Goal: Find specific page/section: Find specific page/section

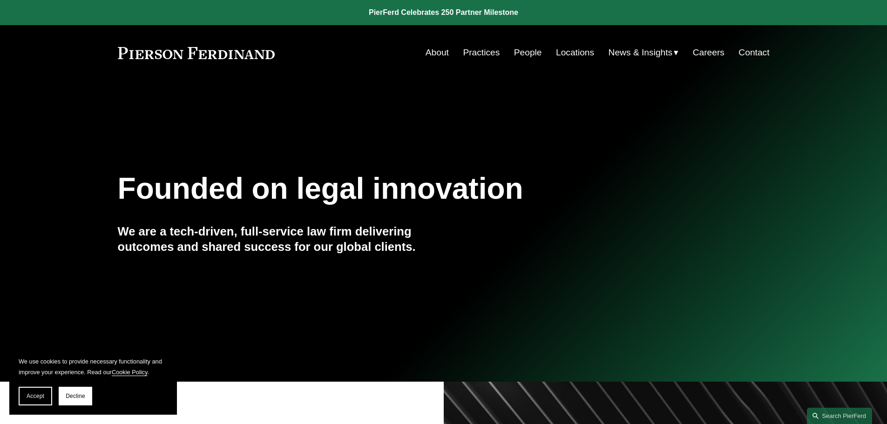
click at [532, 52] on link "People" at bounding box center [528, 53] width 28 height 18
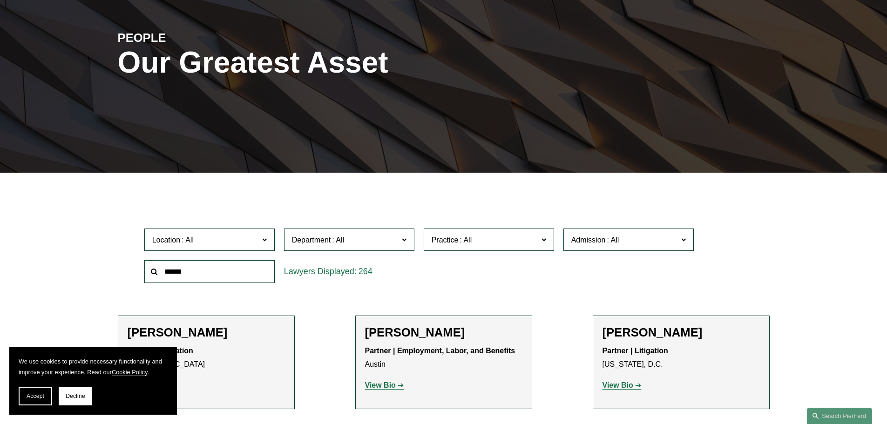
scroll to position [279, 0]
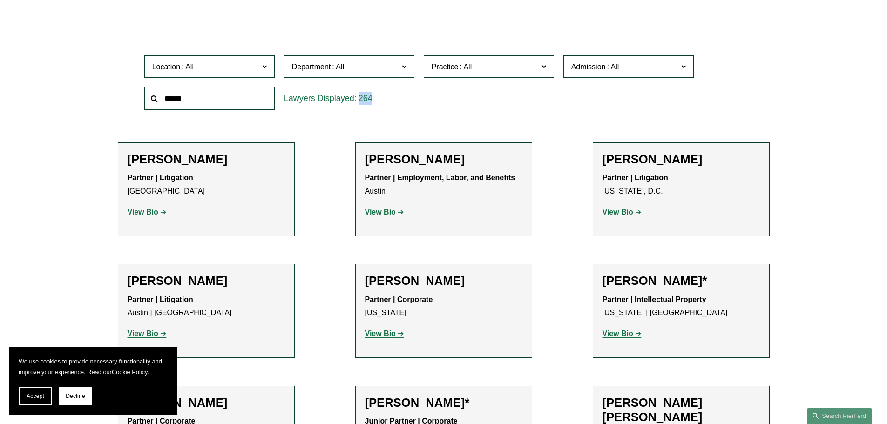
drag, startPoint x: 378, startPoint y: 99, endPoint x: 276, endPoint y: 95, distance: 102.6
click at [276, 95] on div "Location All Atlanta Austin Bellevue Boston Charlotte Chicago Cincinnati Clevel…" at bounding box center [444, 83] width 608 height 64
click at [450, 107] on div "Location All Atlanta Austin Bellevue Boston Charlotte Chicago Cincinnati Clevel…" at bounding box center [444, 83] width 608 height 64
click at [371, 66] on span "Department" at bounding box center [345, 67] width 107 height 13
click at [389, 69] on span "Department" at bounding box center [345, 67] width 107 height 13
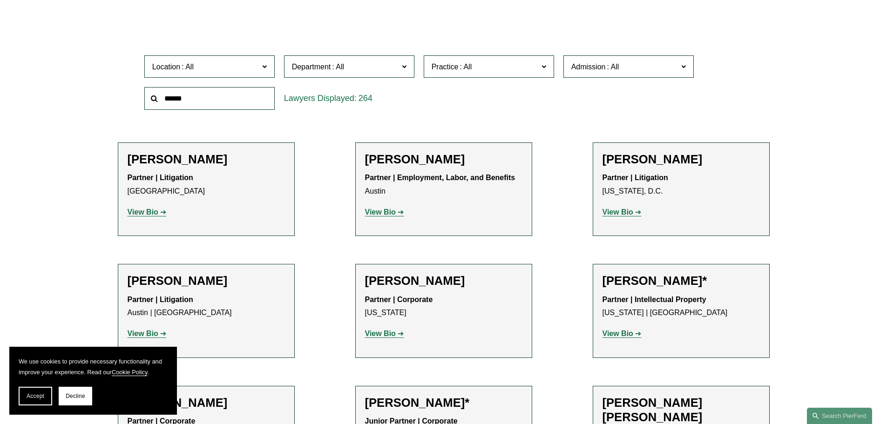
click at [475, 73] on span "Practice" at bounding box center [485, 67] width 107 height 13
click at [606, 69] on span at bounding box center [613, 67] width 15 height 8
drag, startPoint x: 743, startPoint y: 82, endPoint x: 737, endPoint y: 83, distance: 5.2
click at [742, 84] on div "Location All Atlanta Austin Bellevue Boston Charlotte Chicago Cincinnati Clevel…" at bounding box center [444, 83] width 608 height 64
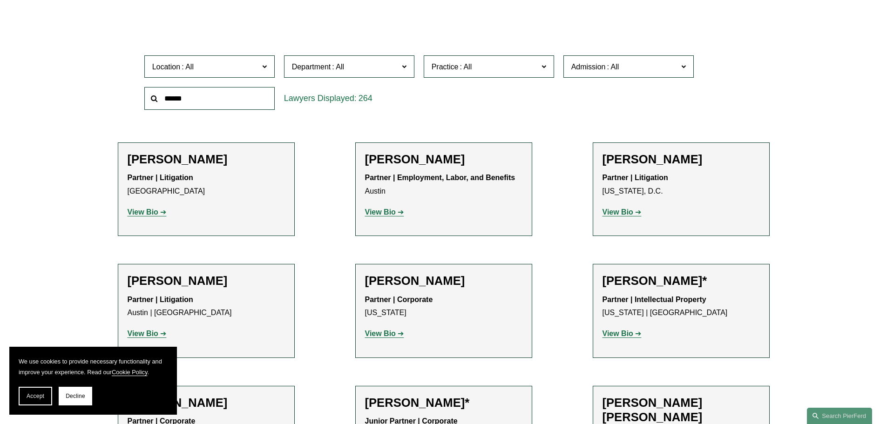
click at [737, 83] on div "Location All Atlanta Austin Bellevue Boston Charlotte Chicago Cincinnati Clevel…" at bounding box center [444, 83] width 608 height 64
drag, startPoint x: 648, startPoint y: 70, endPoint x: 694, endPoint y: 70, distance: 45.7
click at [648, 70] on span "Admission" at bounding box center [625, 67] width 107 height 13
click at [731, 71] on div "Location All Atlanta Austin Bellevue Boston Charlotte Chicago Cincinnati Clevel…" at bounding box center [444, 83] width 608 height 64
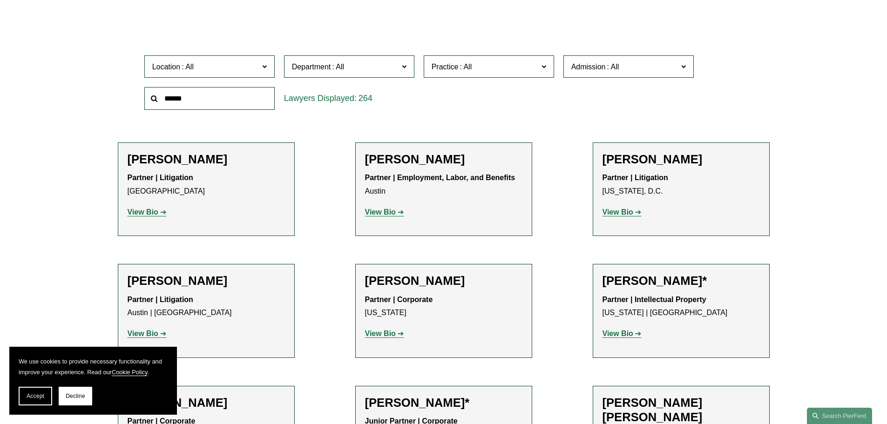
click at [376, 10] on div at bounding box center [443, 7] width 887 height 14
click at [231, 61] on span "Location" at bounding box center [205, 67] width 107 height 13
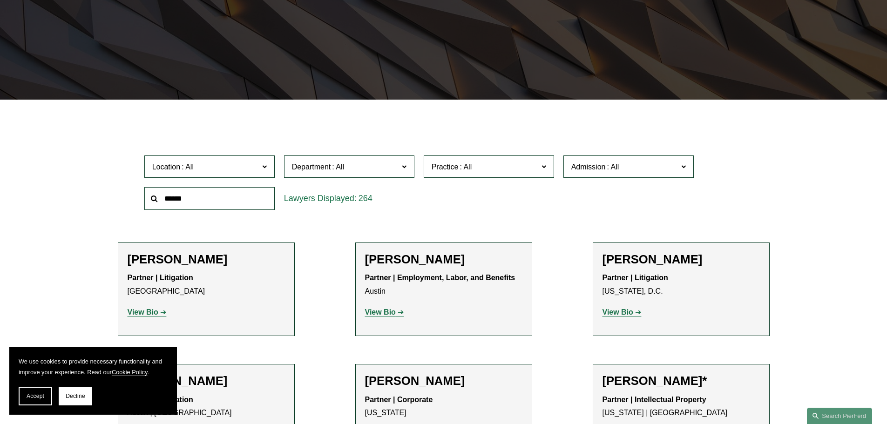
scroll to position [233, 0]
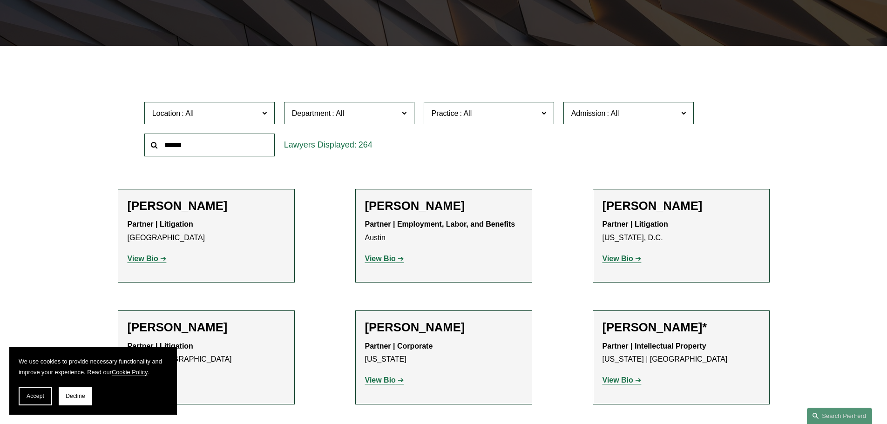
drag, startPoint x: 85, startPoint y: 109, endPoint x: 98, endPoint y: 113, distance: 13.6
click at [0, 0] on link "Northern Virginia" at bounding box center [0, 0] width 0 height 0
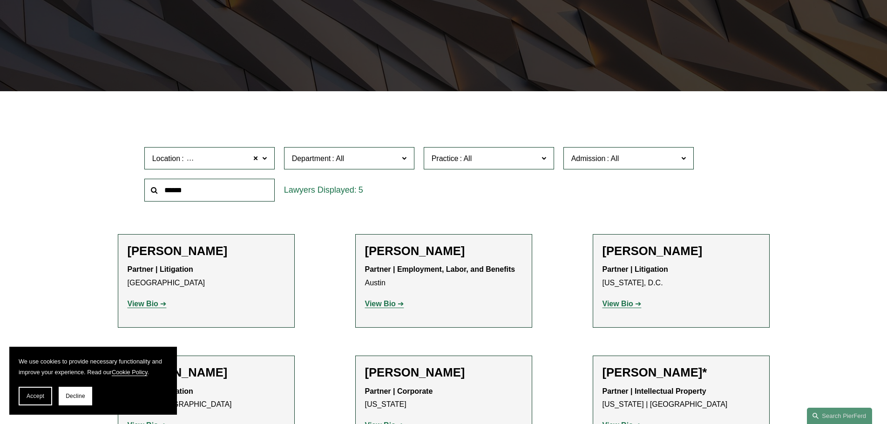
scroll to position [186, 0]
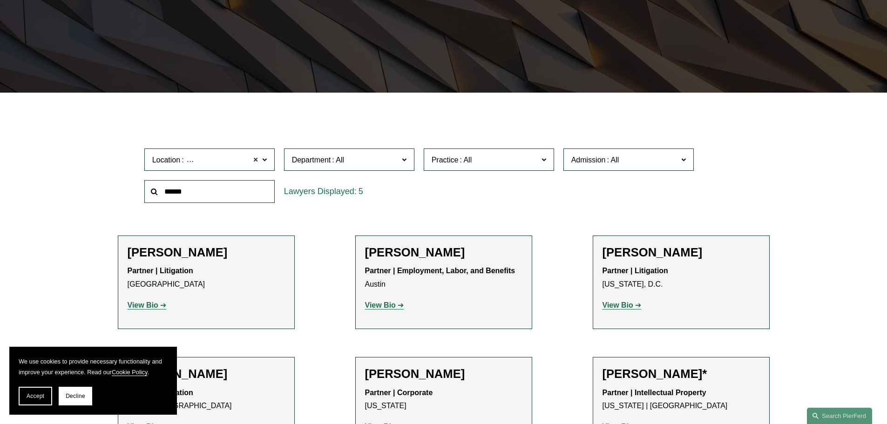
click at [253, 161] on span at bounding box center [256, 160] width 6 height 12
click at [263, 164] on span at bounding box center [264, 159] width 5 height 12
click at [0, 0] on link "New York" at bounding box center [0, 0] width 0 height 0
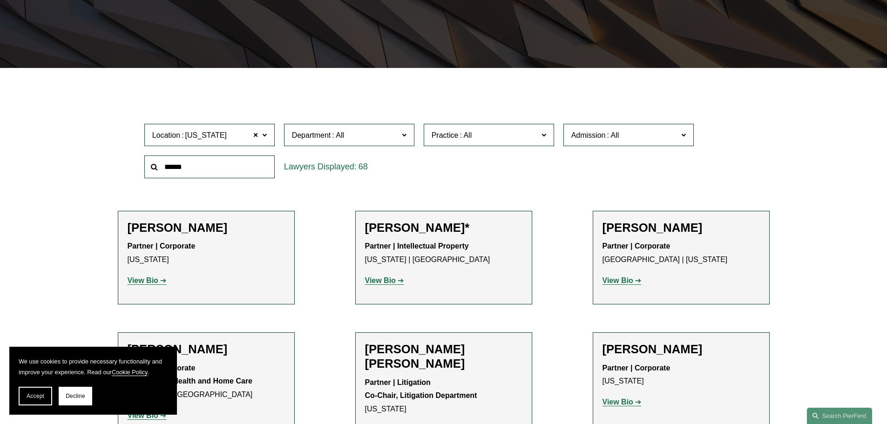
scroll to position [233, 0]
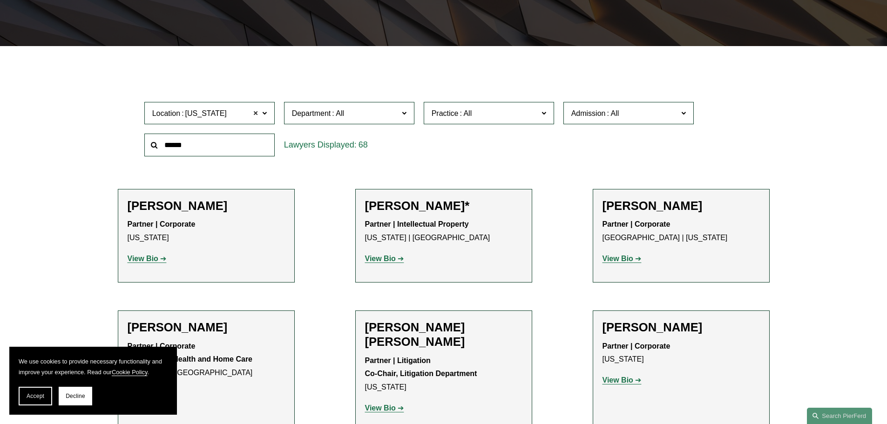
click at [257, 114] on span at bounding box center [256, 113] width 6 height 12
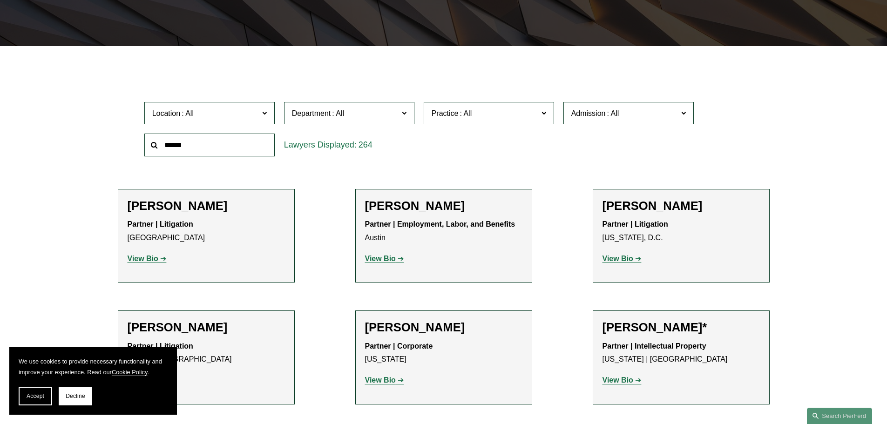
click at [262, 117] on span at bounding box center [264, 113] width 5 height 12
click at [0, 0] on link "Philadelphia" at bounding box center [0, 0] width 0 height 0
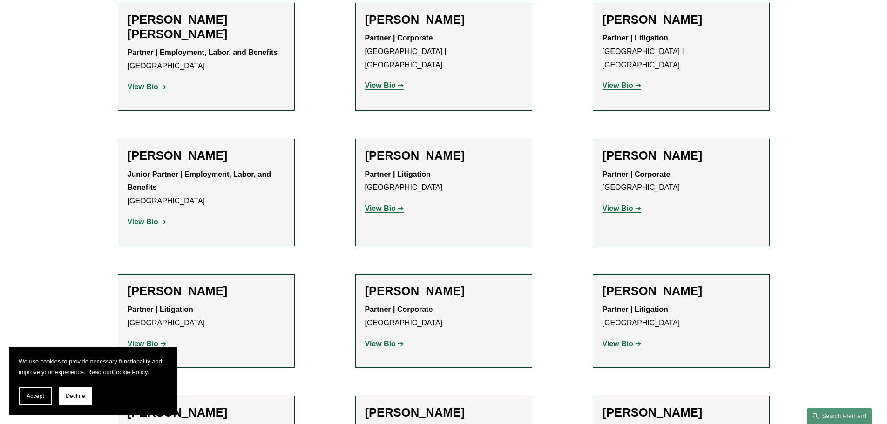
scroll to position [512, 0]
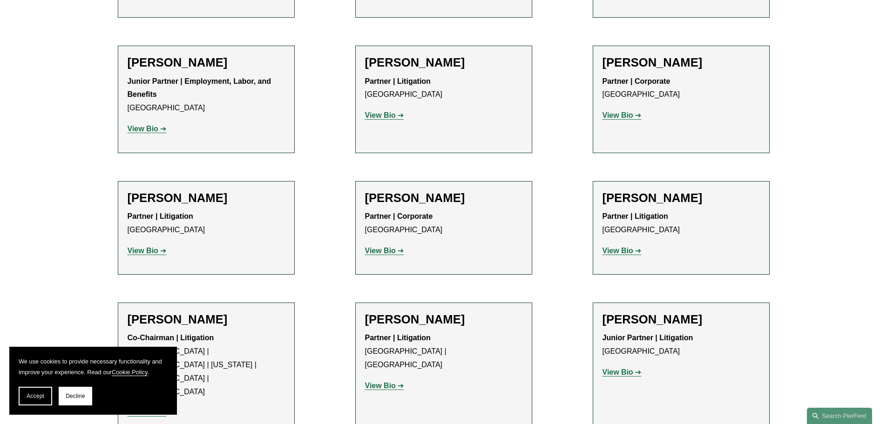
click at [396, 253] on link "View Bio" at bounding box center [384, 251] width 39 height 8
click at [395, 253] on strong "View Bio" at bounding box center [380, 251] width 31 height 8
click at [377, 251] on strong "View Bio" at bounding box center [380, 251] width 31 height 8
